Goal: Go to known website: Access a specific website the user already knows

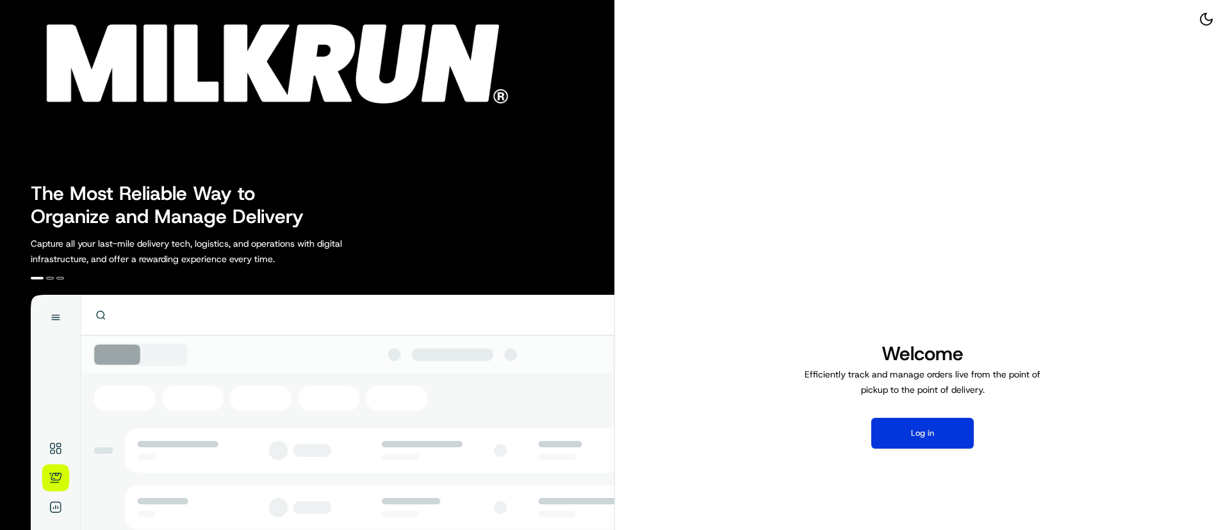
click at [926, 437] on button "Log in" at bounding box center [922, 433] width 103 height 31
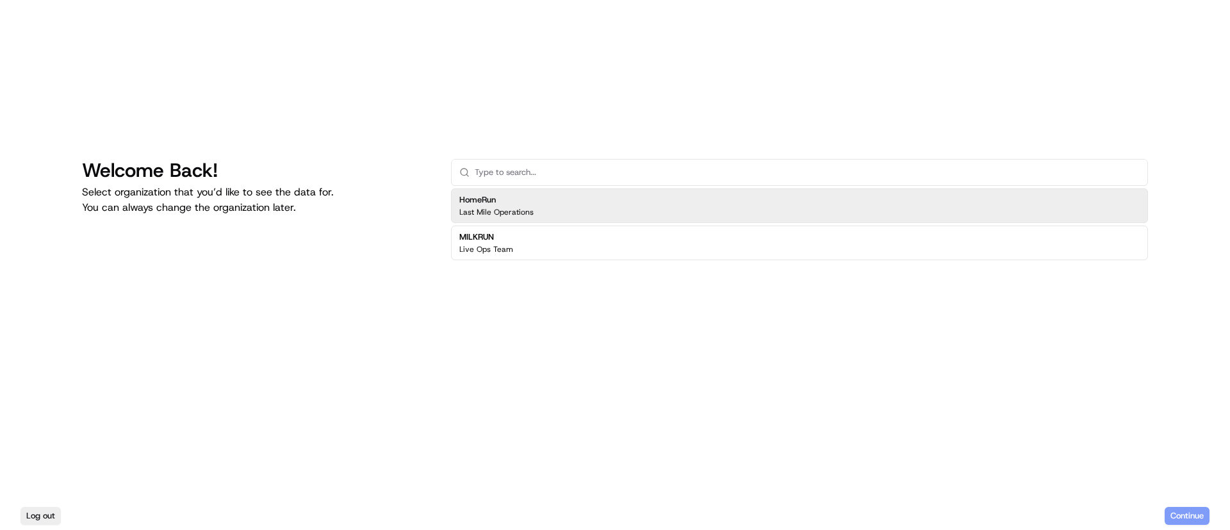
click at [570, 209] on div "HomeRun Last Mile Operations" at bounding box center [799, 205] width 697 height 35
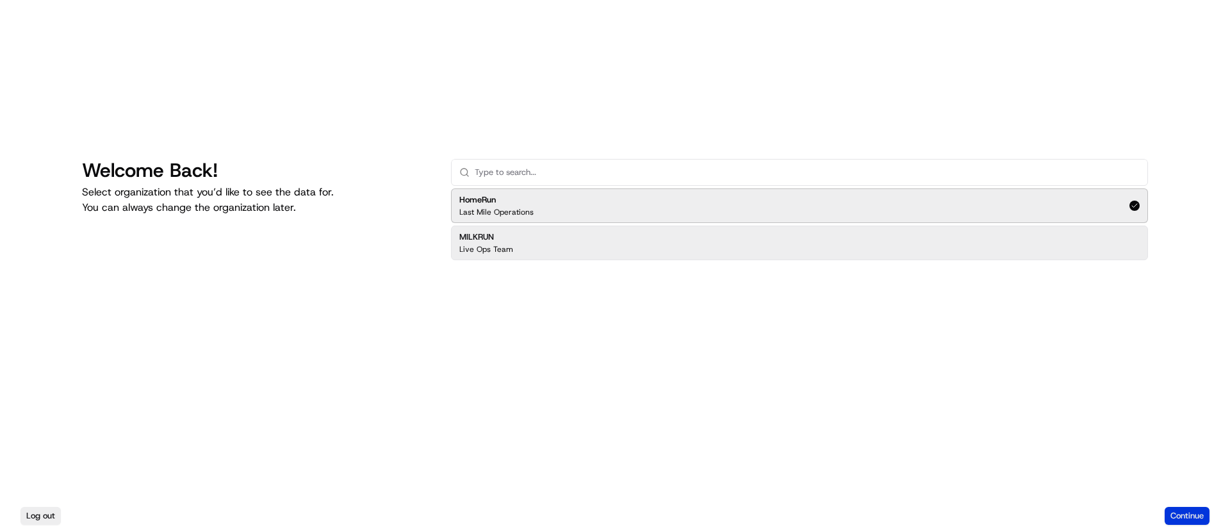
click at [1182, 516] on button "Continue" at bounding box center [1187, 516] width 45 height 18
